Goal: Download file/media

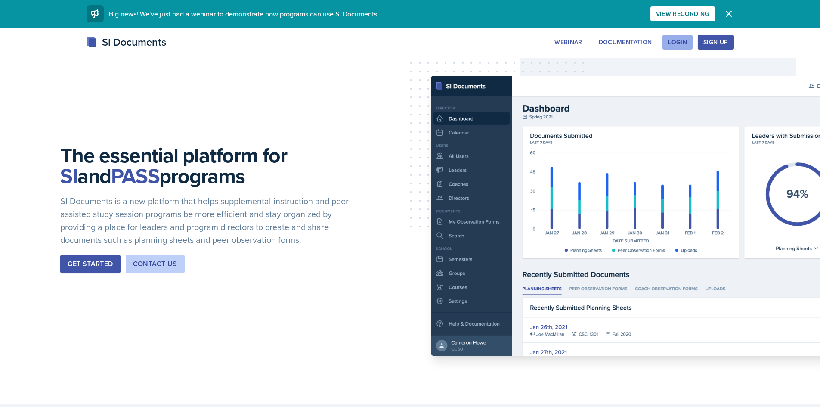
click at [675, 41] on div "Login" at bounding box center [677, 42] width 19 height 7
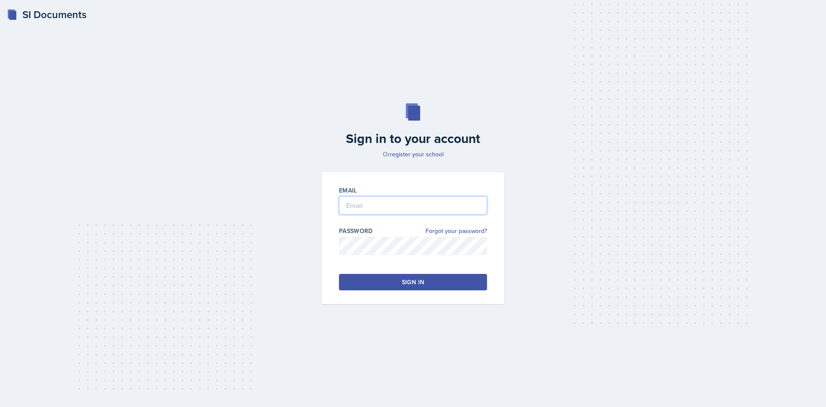
type input "[EMAIL_ADDRESS][DOMAIN_NAME]"
click at [432, 280] on button "Sign in" at bounding box center [413, 282] width 148 height 16
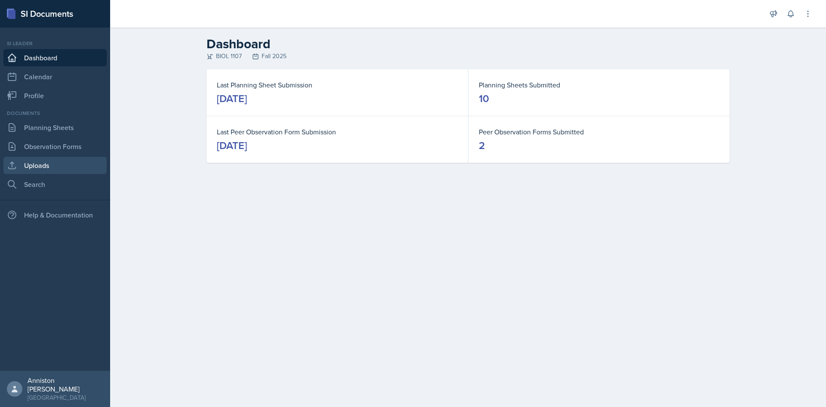
click at [41, 169] on link "Uploads" at bounding box center [54, 165] width 103 height 17
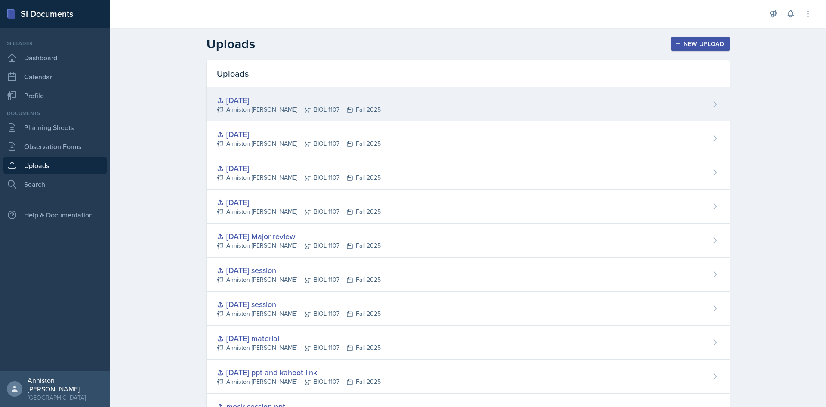
click at [322, 93] on div "[DATE] Anniston [PERSON_NAME] BIOL 1107 Fall 2025" at bounding box center [468, 104] width 523 height 34
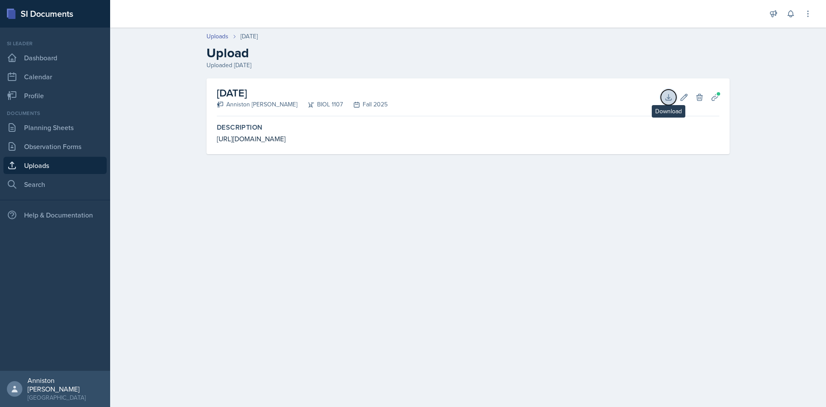
click at [664, 98] on button "Download" at bounding box center [668, 96] width 15 height 15
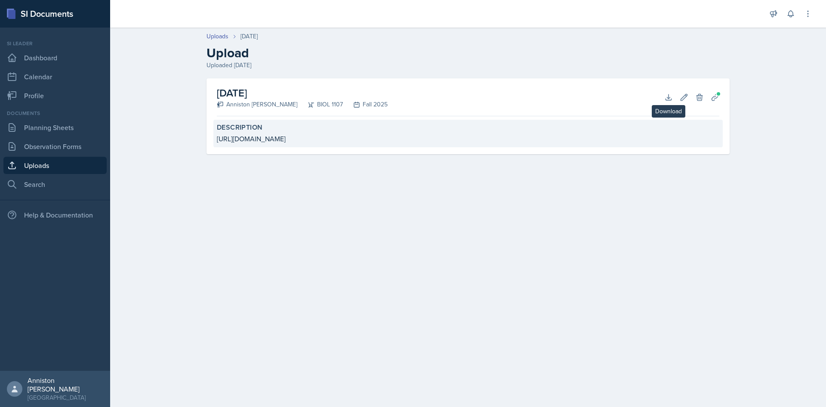
click at [360, 137] on div "[URL][DOMAIN_NAME]" at bounding box center [468, 138] width 502 height 10
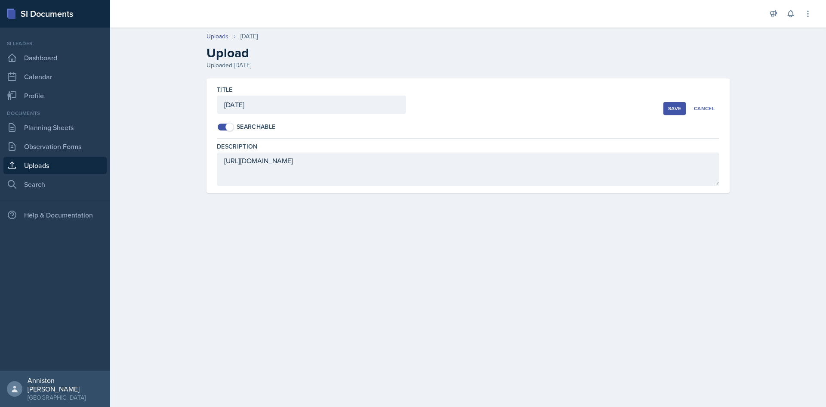
click at [360, 137] on div "Title [DATE] Searchable Save Cancel" at bounding box center [468, 108] width 502 height 60
click at [706, 106] on div "Cancel" at bounding box center [704, 108] width 21 height 7
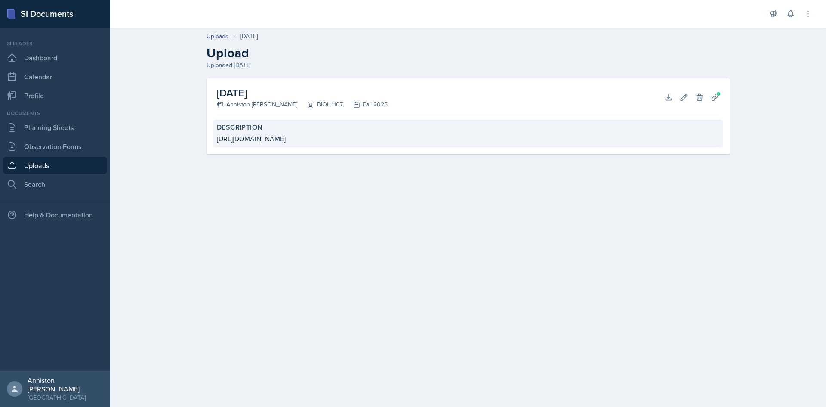
drag, startPoint x: 212, startPoint y: 139, endPoint x: 464, endPoint y: 142, distance: 252.1
click at [464, 142] on div "[DATE] Anniston [PERSON_NAME] BIOL 1107 Fall 2025 Download Edit Delete Planning…" at bounding box center [468, 116] width 523 height 76
copy div "[URL][DOMAIN_NAME]"
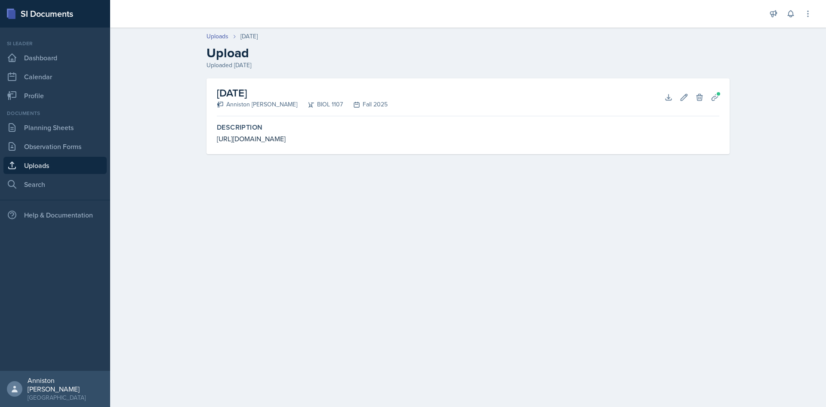
click at [476, 209] on main "Uploads [DATE] Upload Uploaded [DATE] [DATE] Anniston [PERSON_NAME] BIOL 1107 F…" at bounding box center [468, 217] width 716 height 379
